Goal: Task Accomplishment & Management: Complete application form

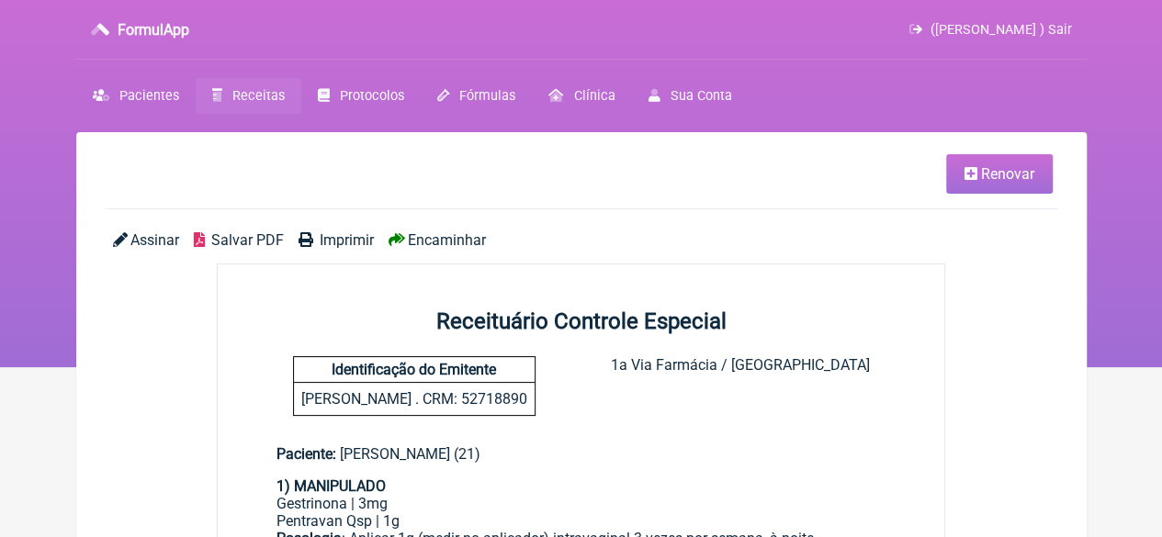
click at [257, 102] on span "Receitas" at bounding box center [258, 96] width 52 height 16
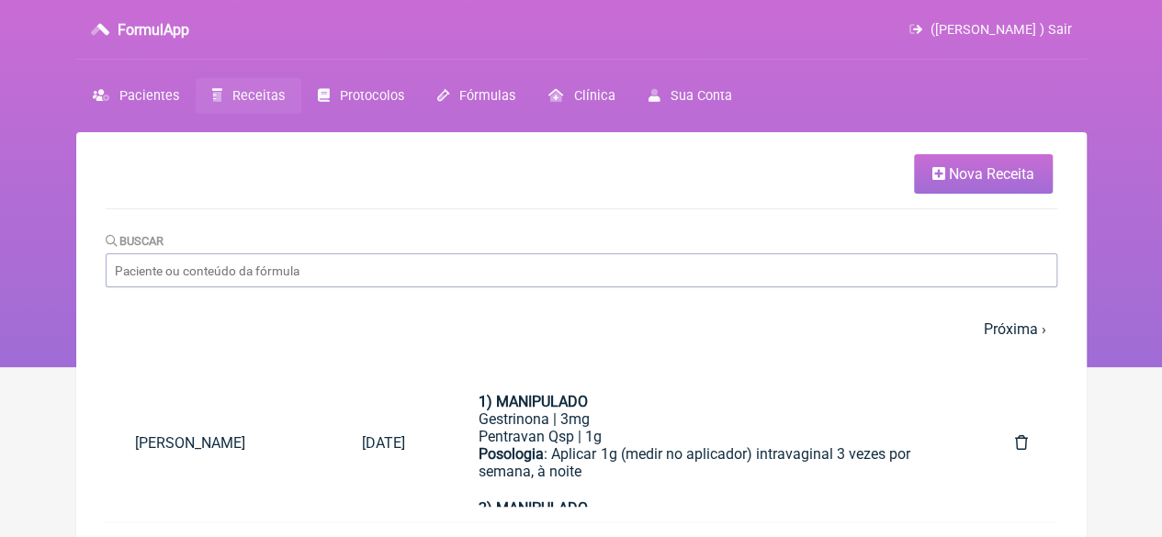
click at [978, 175] on span "Nova Receita" at bounding box center [991, 173] width 85 height 17
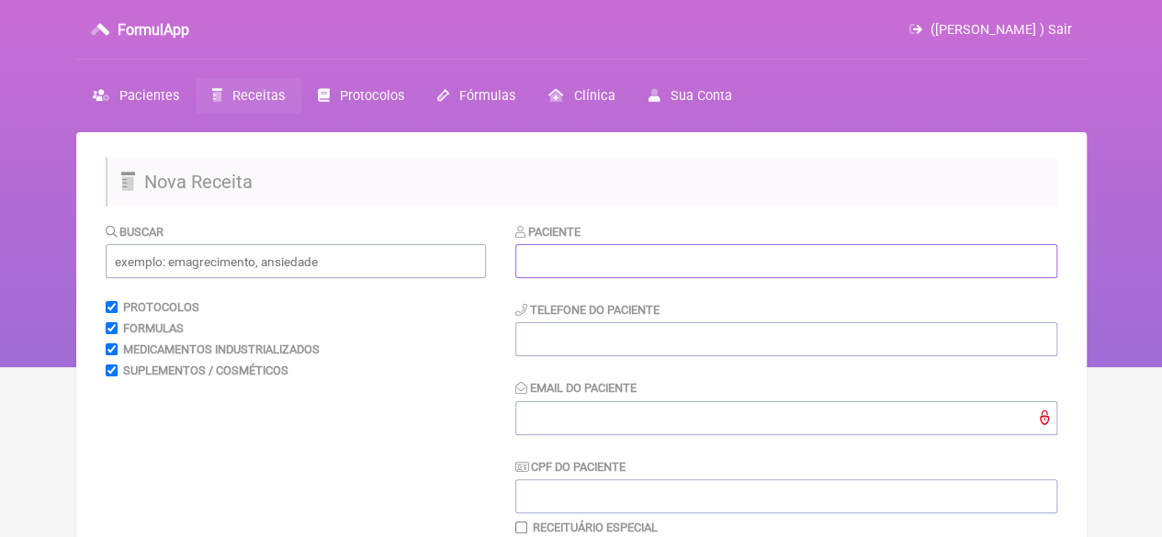
click at [597, 266] on input "text" at bounding box center [786, 261] width 542 height 34
paste input "[PERSON_NAME]"
type input "[PERSON_NAME]"
click at [560, 343] on input "tel" at bounding box center [786, 339] width 542 height 34
type input "21"
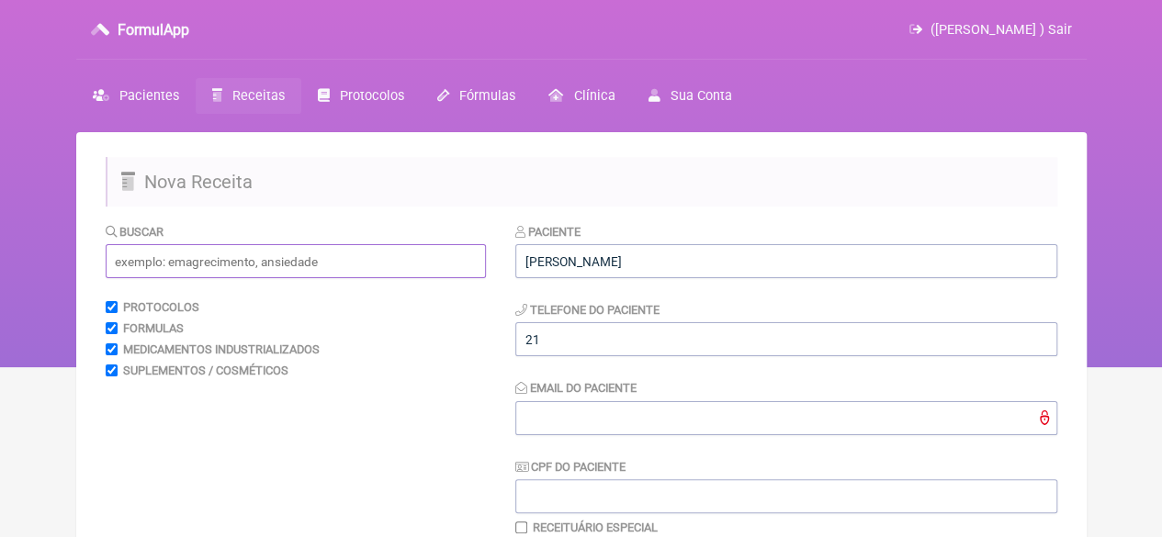
click at [320, 258] on input "text" at bounding box center [296, 261] width 380 height 34
click at [311, 267] on input "text" at bounding box center [296, 261] width 380 height 34
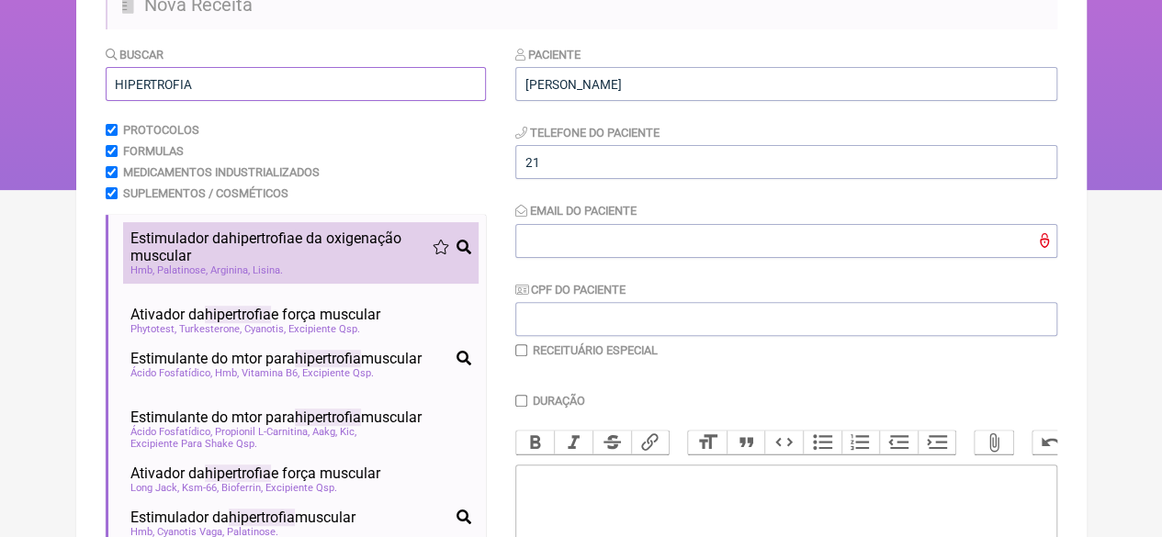
scroll to position [184, 0]
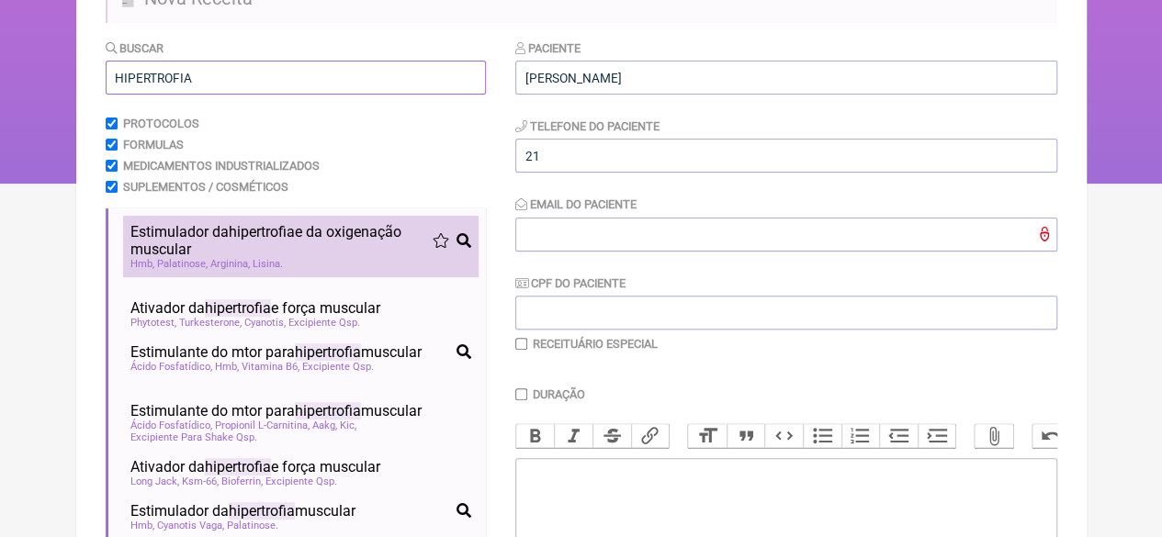
type input "HIPERTROFIA"
click at [285, 245] on span "Estimulador da hipertrofia e da oxigenação muscular" at bounding box center [281, 240] width 302 height 35
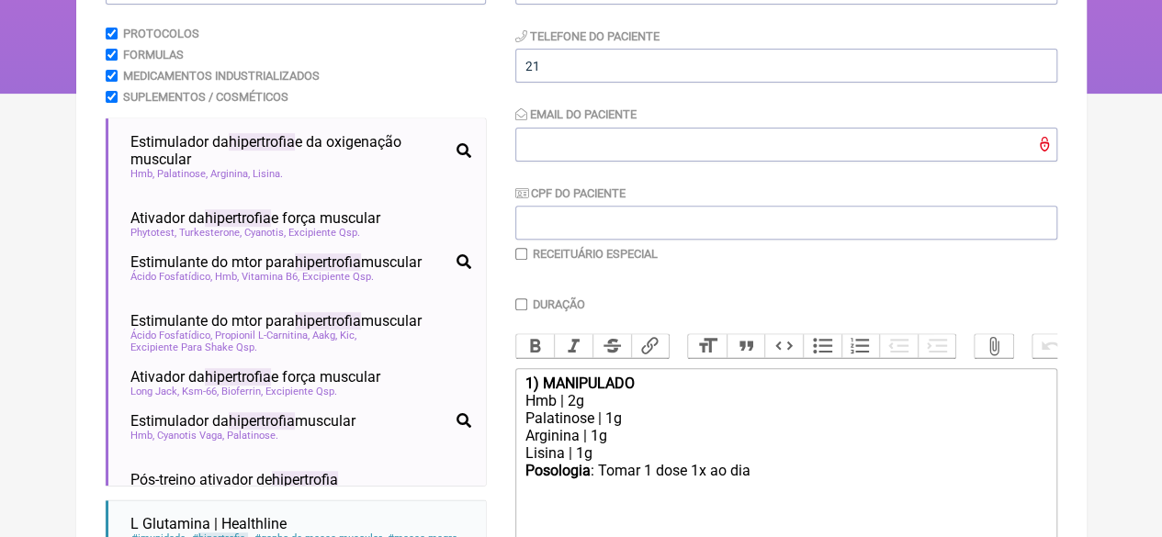
scroll to position [459, 0]
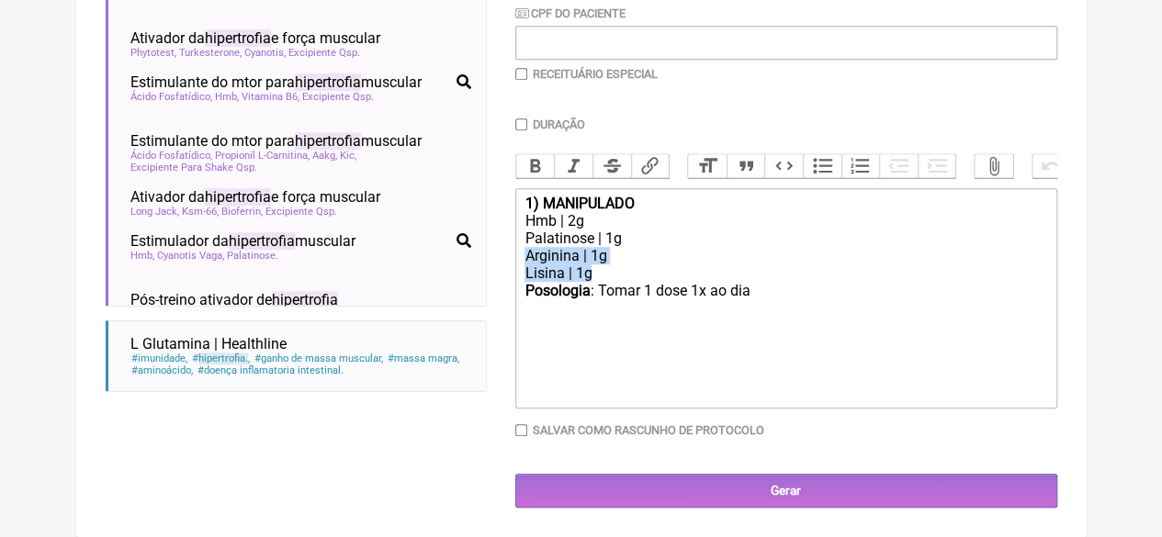
drag, startPoint x: 616, startPoint y: 283, endPoint x: 503, endPoint y: 266, distance: 113.4
click at [503, 266] on form "Buscar HIPERTROFIA Protocolos Formulas Medicamentos Industrializados Suplemento…" at bounding box center [582, 138] width 952 height 741
drag, startPoint x: 752, startPoint y: 300, endPoint x: 762, endPoint y: 301, distance: 10.1
click at [755, 300] on div "Posologia : Tomar 1 dose 1x ao dia ㅤ" at bounding box center [786, 300] width 522 height 37
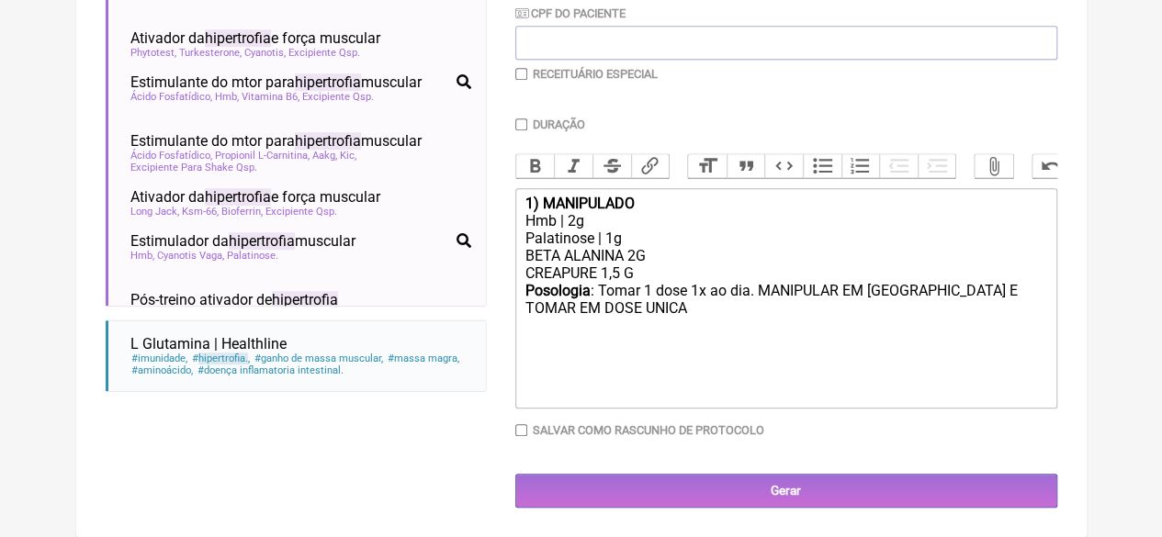
type trix-editor "<div><strong>1) MANIPULADO</strong></div><div>Hmb | 2g</div><div>Palatinose | 1…"
click at [520, 122] on input "Duração" at bounding box center [521, 125] width 12 height 12
checkbox input "true"
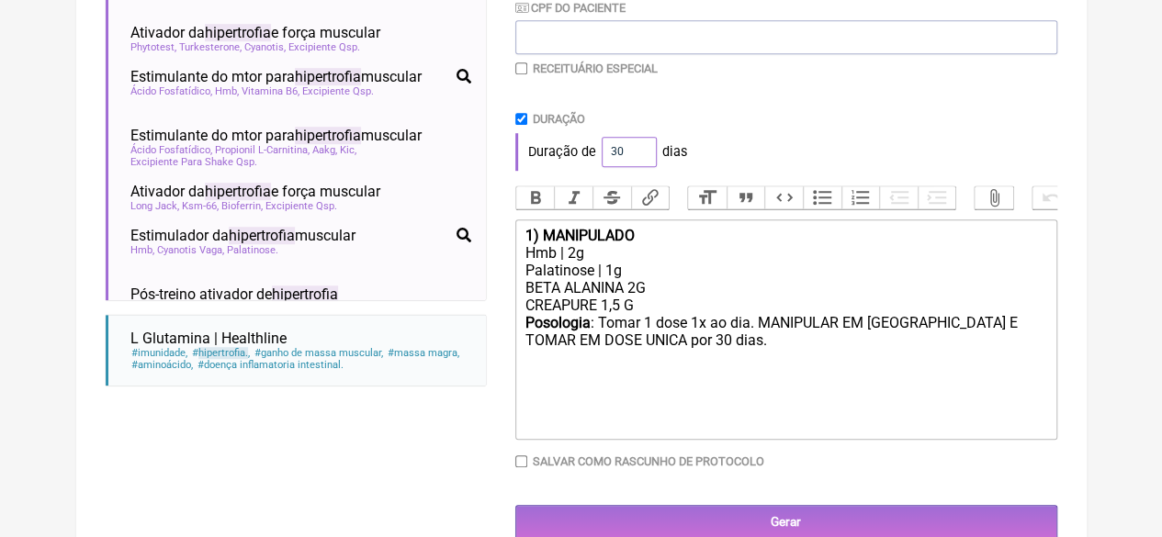
drag, startPoint x: 628, startPoint y: 154, endPoint x: 560, endPoint y: 162, distance: 68.4
click at [562, 162] on div "Duração de 30 dias" at bounding box center [786, 151] width 542 height 37
type input "60"
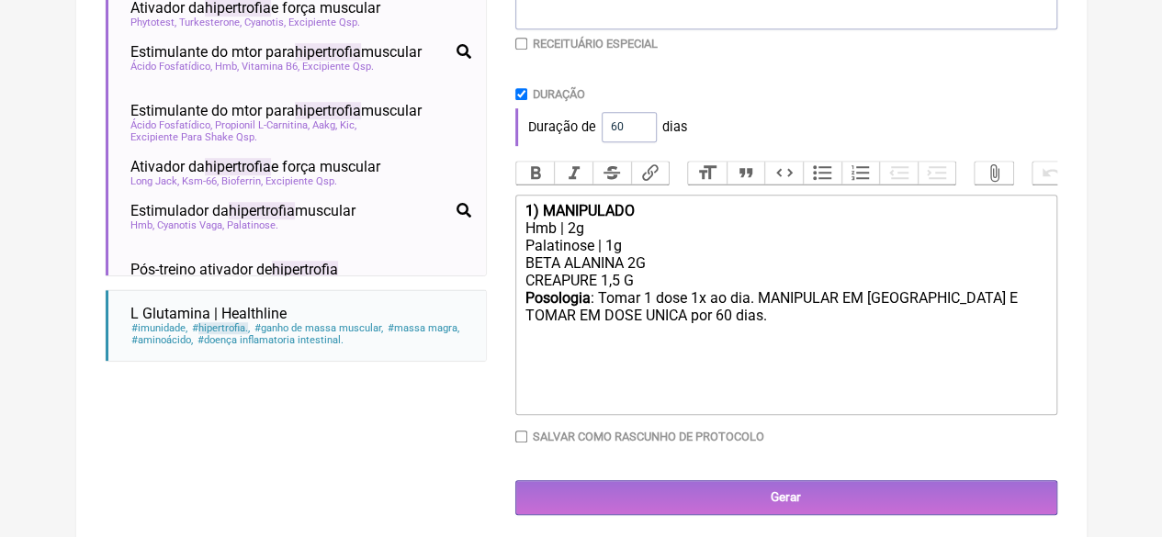
scroll to position [506, 0]
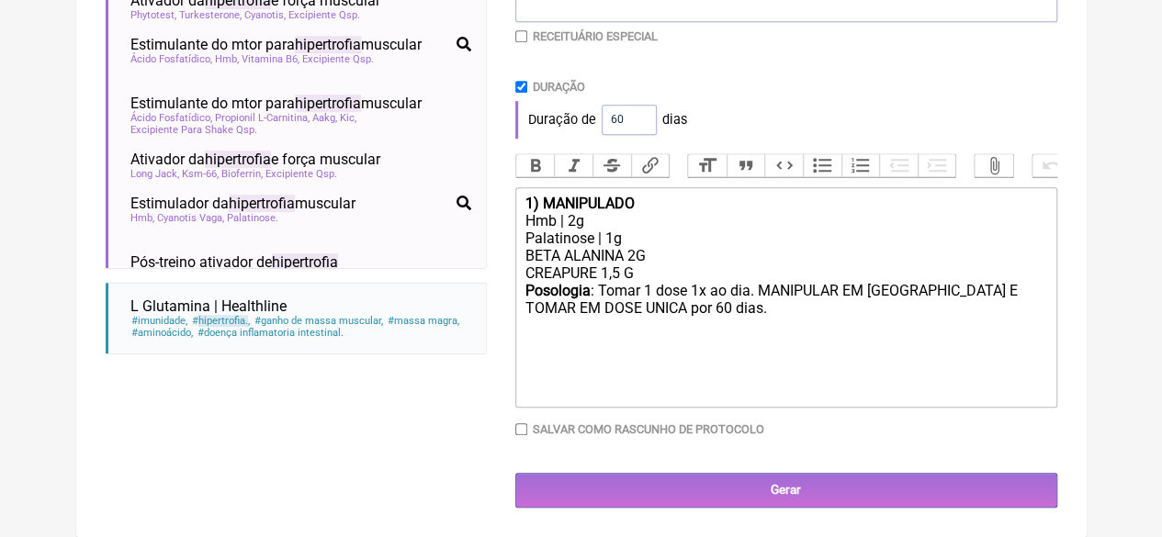
drag, startPoint x: 678, startPoint y: 499, endPoint x: 719, endPoint y: 526, distance: 49.7
click at [678, 499] on input "Gerar" at bounding box center [786, 490] width 542 height 34
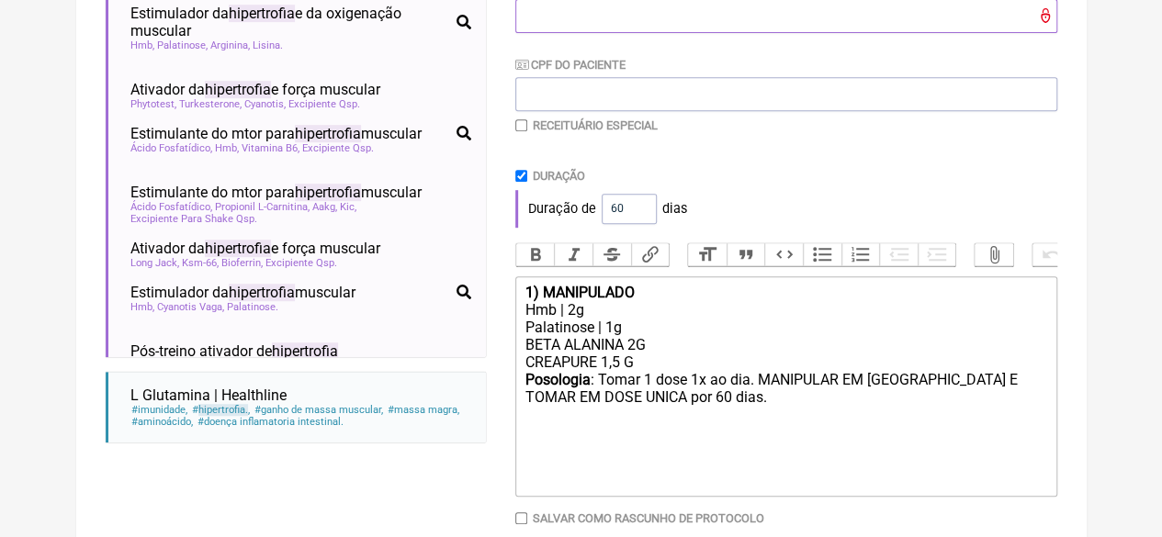
type input "C"
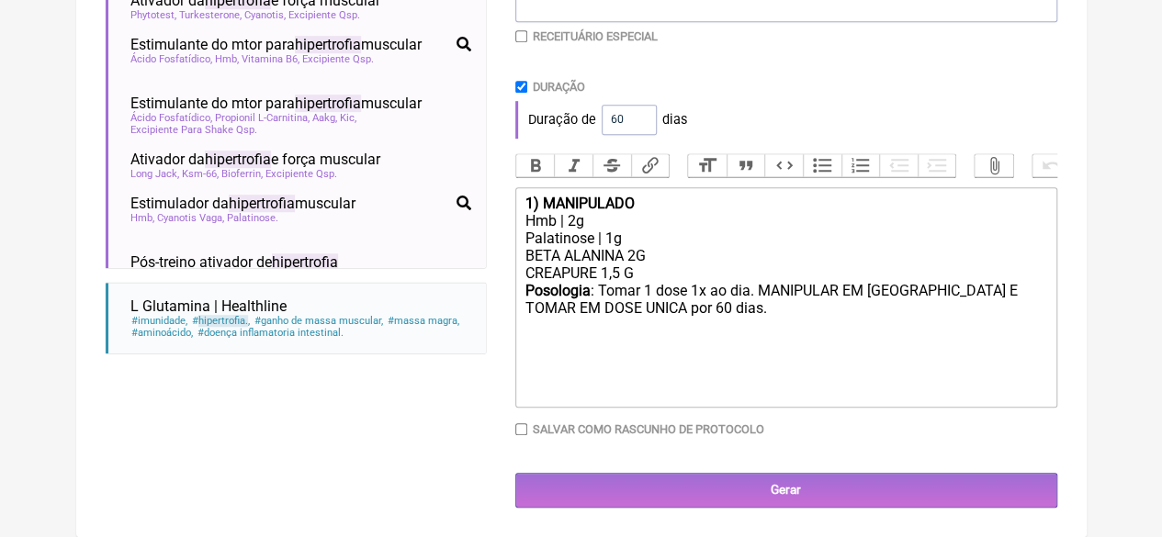
scroll to position [506, 0]
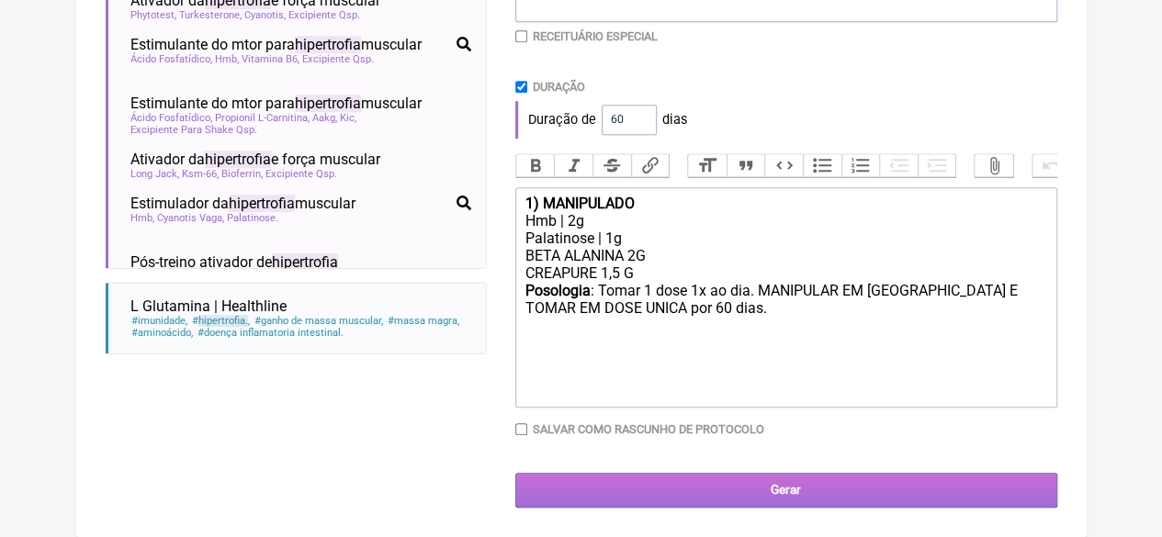
type input "X@X"
click at [671, 482] on input "Gerar" at bounding box center [786, 490] width 542 height 34
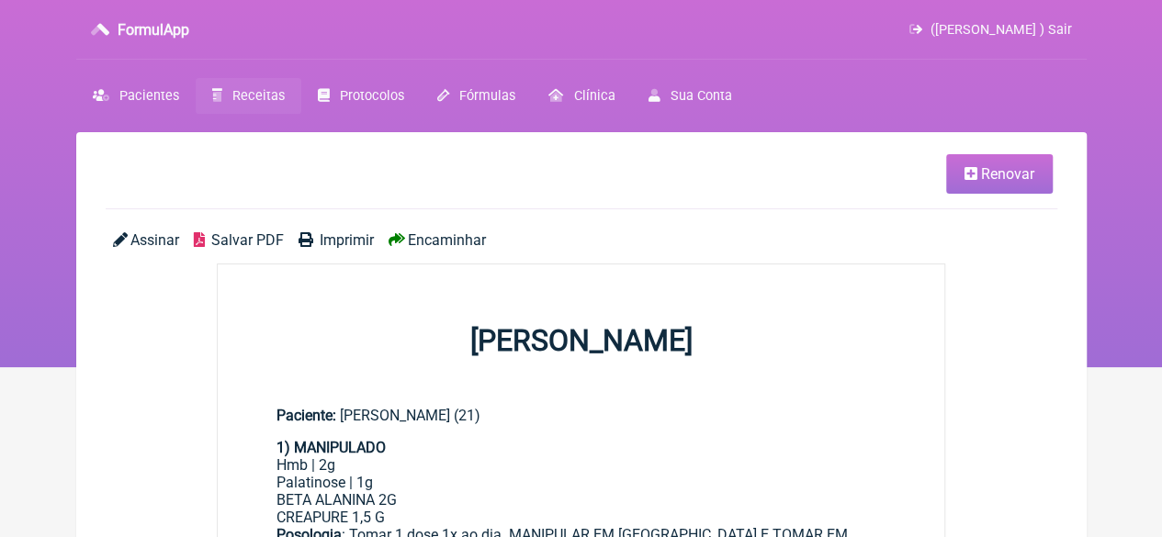
click at [336, 240] on span "Imprimir" at bounding box center [347, 240] width 54 height 17
